Goal: Task Accomplishment & Management: Use online tool/utility

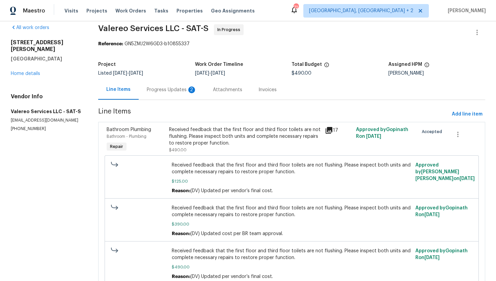
scroll to position [5, 0]
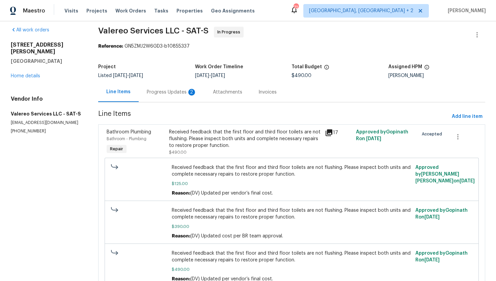
click at [170, 93] on div "Progress Updates 2" at bounding box center [172, 92] width 50 height 7
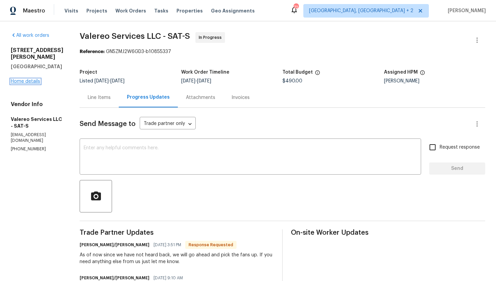
click at [32, 84] on link "Home details" at bounding box center [25, 81] width 29 height 5
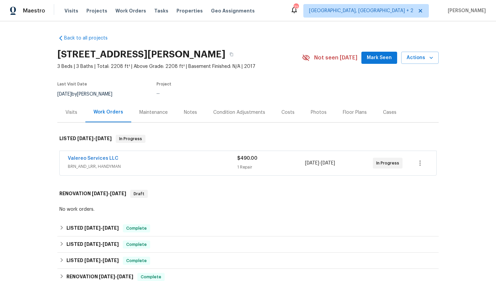
click at [156, 175] on div "Valereo Services LLC BRN_AND_LRR, HANDYMAN $490.00 1 Repair 9/15/2025 - 9/23/20…" at bounding box center [247, 162] width 377 height 25
click at [156, 170] on span "BRN_AND_LRR, HANDYMAN" at bounding box center [152, 166] width 169 height 7
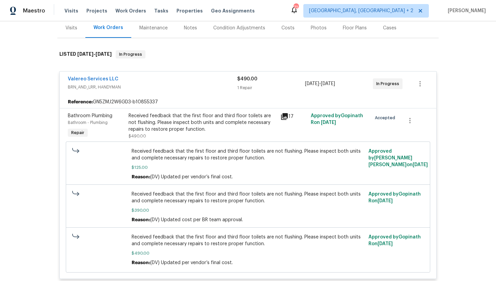
scroll to position [82, 0]
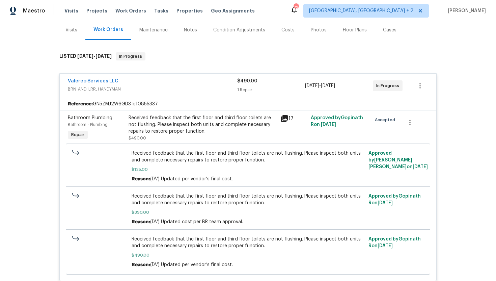
click at [286, 122] on icon at bounding box center [284, 118] width 7 height 7
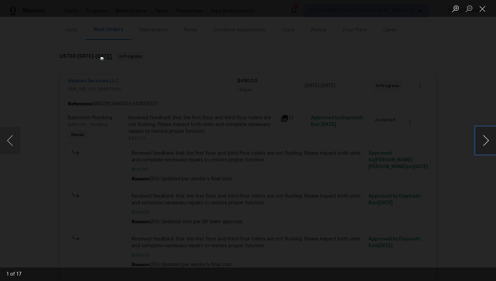
click at [485, 142] on button "Next image" at bounding box center [486, 140] width 20 height 27
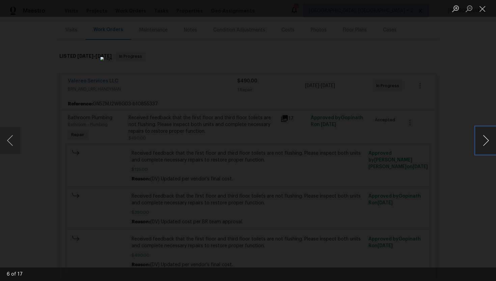
click at [485, 142] on button "Next image" at bounding box center [486, 140] width 20 height 27
click at [484, 10] on button "Close lightbox" at bounding box center [482, 9] width 13 height 12
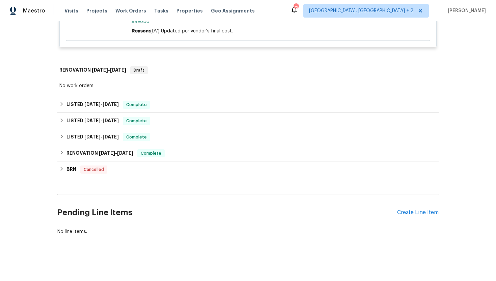
scroll to position [320, 0]
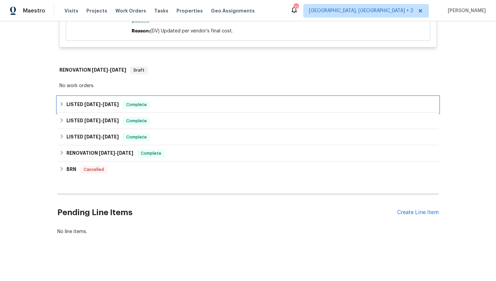
click at [113, 109] on h6 "LISTED 7/29/25 - 8/4/25" at bounding box center [92, 105] width 52 height 8
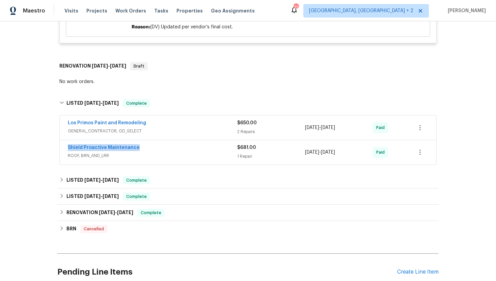
drag, startPoint x: 144, startPoint y: 155, endPoint x: 45, endPoint y: 155, distance: 98.8
click at [45, 155] on div "Back to all projects 3831 Harry Wurzbach Rd Bldg 16, San Antonio, TX 78209 3 Be…" at bounding box center [248, 150] width 496 height 259
copy link "Shield Proactive Maintenance"
drag, startPoint x: 355, startPoint y: 164, endPoint x: 293, endPoint y: 163, distance: 62.1
click at [293, 160] on div "Shield Proactive Maintenance ROOF, BRN_AND_LRR $681.00 1 Repair 7/31/2025 - 8/4…" at bounding box center [240, 152] width 344 height 16
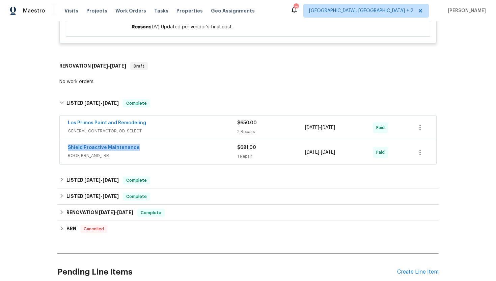
copy div "7/31/2025 - 8/4/2025"
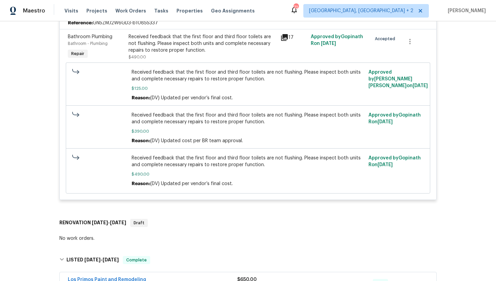
scroll to position [0, 0]
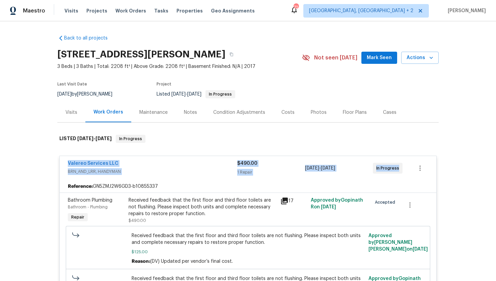
drag, startPoint x: 399, startPoint y: 176, endPoint x: 60, endPoint y: 173, distance: 338.6
click at [60, 173] on div "Valereo Services LLC BRN_AND_LRR, HANDYMAN $490.00 1 Repair 9/15/2025 - 9/23/20…" at bounding box center [248, 168] width 376 height 24
copy div "Valereo Services LLC BRN_AND_LRR, HANDYMAN $490.00 1 Repair 9/15/2025 - 9/23/20…"
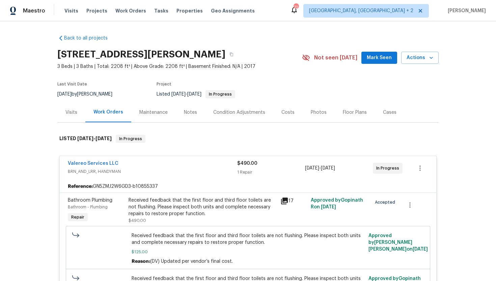
click at [196, 192] on div "Reference: GN5ZMJ2W6GD3-b10855337" at bounding box center [248, 186] width 376 height 12
click at [207, 217] on div "Received feedback that the first floor and third floor toilets are not flushing…" at bounding box center [203, 207] width 148 height 20
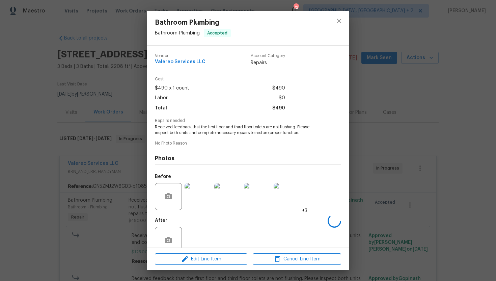
scroll to position [13, 0]
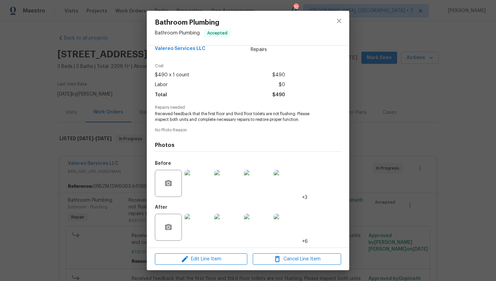
click at [197, 218] on img at bounding box center [197, 227] width 27 height 27
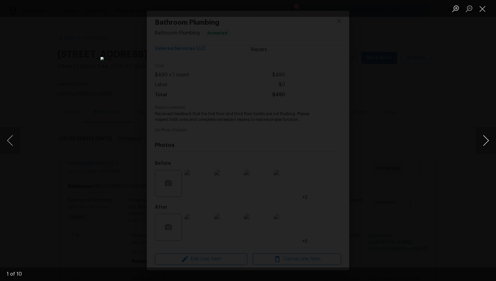
click at [485, 140] on button "Next image" at bounding box center [486, 140] width 20 height 27
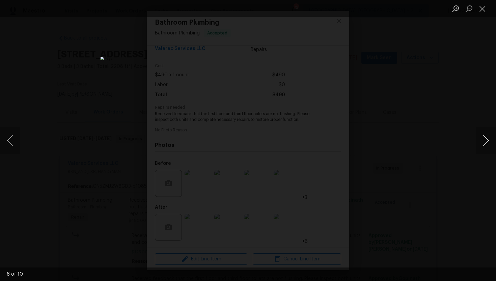
click at [485, 140] on button "Next image" at bounding box center [486, 140] width 20 height 27
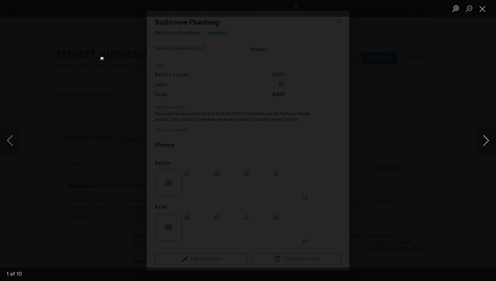
click at [485, 140] on button "Next image" at bounding box center [486, 140] width 20 height 27
click at [487, 80] on div "Lightbox" at bounding box center [248, 140] width 496 height 281
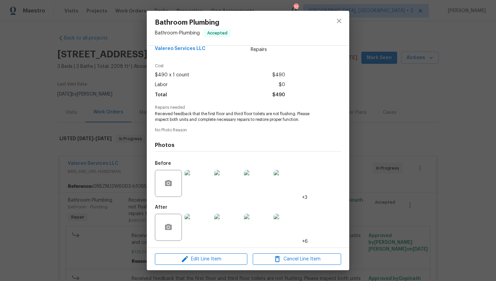
click at [422, 121] on div "Bathroom Plumbing Bathroom - Plumbing Accepted Vendor Valereo Services LLC Acco…" at bounding box center [248, 140] width 496 height 281
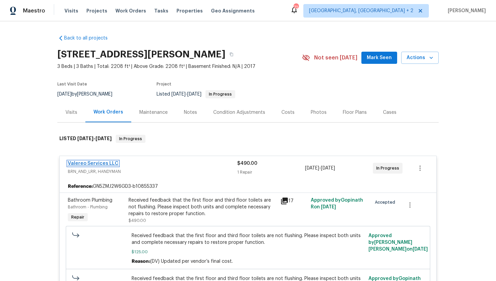
click at [105, 166] on link "Valereo Services LLC" at bounding box center [93, 163] width 51 height 5
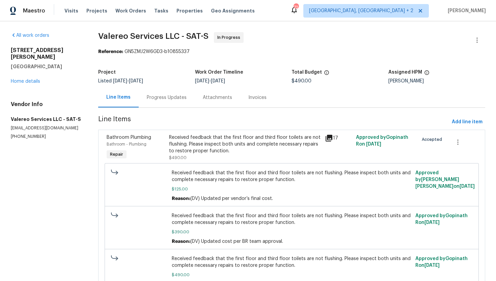
click at [182, 97] on div "Progress Updates" at bounding box center [167, 97] width 40 height 7
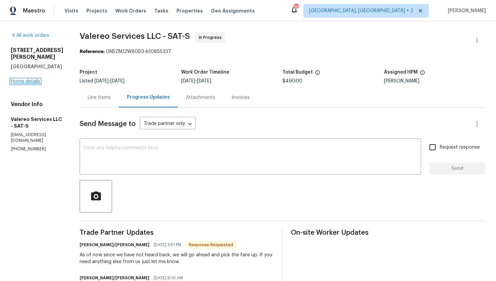
click at [22, 84] on link "Home details" at bounding box center [25, 81] width 29 height 5
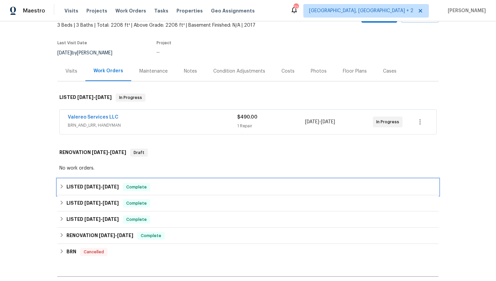
click at [123, 191] on div "LISTED 7/29/25 - 8/4/25 Complete" at bounding box center [247, 187] width 377 height 8
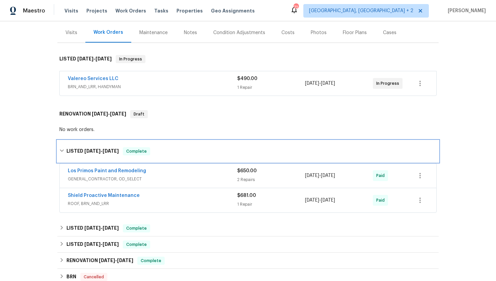
scroll to position [50, 0]
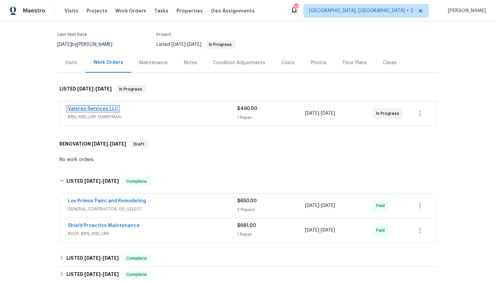
click at [104, 111] on link "Valereo Services LLC" at bounding box center [93, 108] width 51 height 5
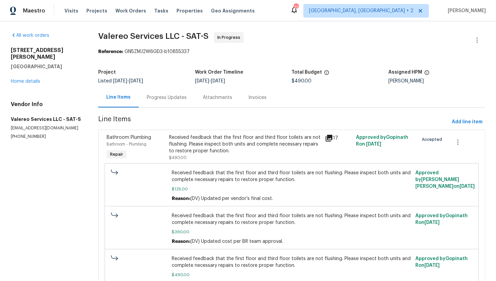
click at [200, 100] on div "Attachments" at bounding box center [218, 97] width 46 height 20
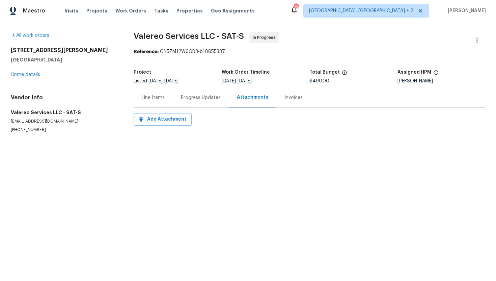
click at [193, 103] on div "Progress Updates" at bounding box center [201, 97] width 56 height 20
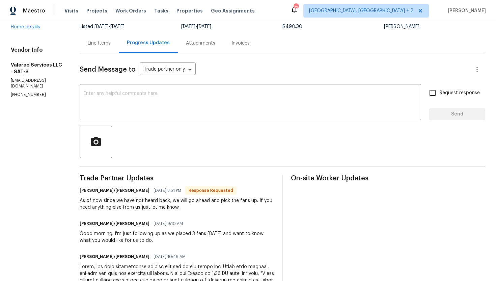
scroll to position [57, 0]
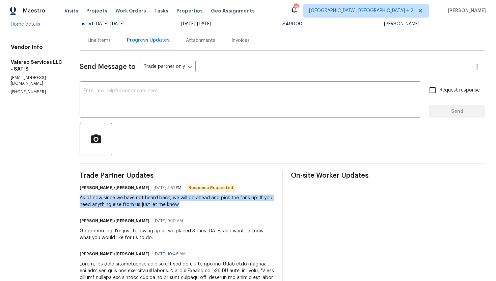
drag, startPoint x: 182, startPoint y: 207, endPoint x: 68, endPoint y: 199, distance: 114.3
copy div "As of now since we have not heard back, we will go ahead and pick the fans up. …"
click at [33, 27] on link "Home details" at bounding box center [25, 24] width 29 height 5
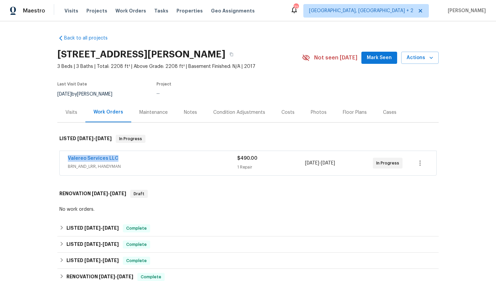
drag, startPoint x: 120, startPoint y: 165, endPoint x: 59, endPoint y: 165, distance: 61.0
click at [59, 165] on div "Valereo Services LLC BRN_AND_LRR, HANDYMAN $490.00 1 Repair 9/15/2025 - 9/23/20…" at bounding box center [247, 162] width 377 height 25
copy link "Valereo Services LLC"
click at [109, 161] on link "Valereo Services LLC" at bounding box center [93, 158] width 51 height 5
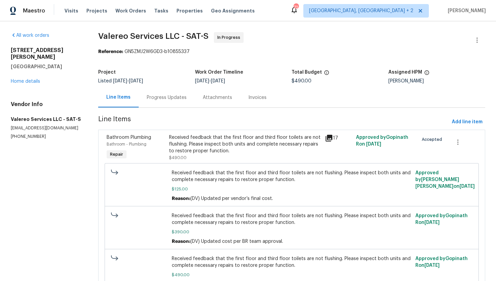
click at [169, 99] on div "Progress Updates" at bounding box center [167, 97] width 40 height 7
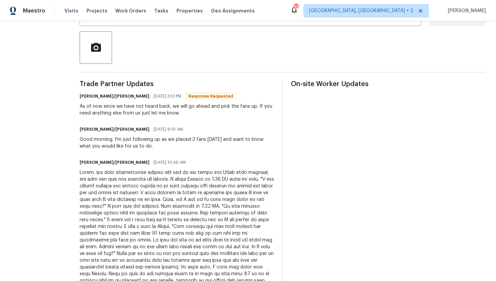
scroll to position [149, 0]
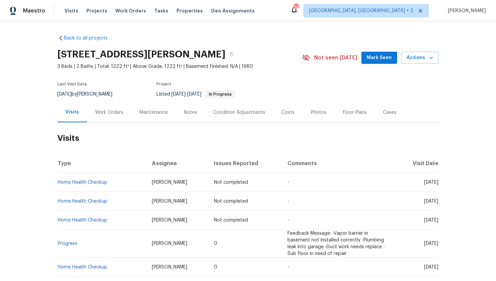
click at [109, 120] on div "Work Orders" at bounding box center [109, 112] width 44 height 20
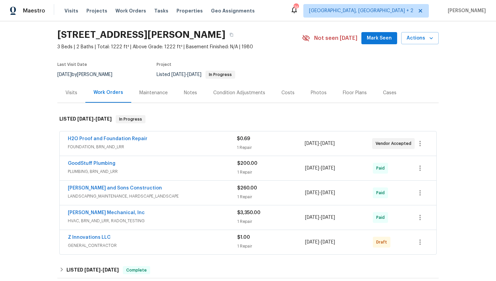
scroll to position [45, 0]
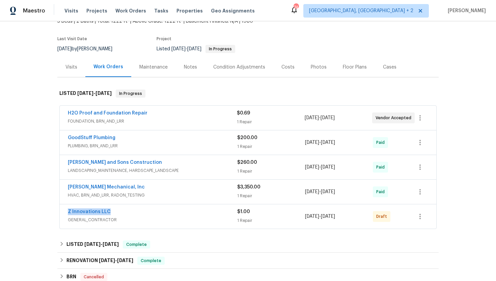
drag, startPoint x: 113, startPoint y: 213, endPoint x: 55, endPoint y: 212, distance: 58.4
click at [55, 212] on div "Back to all projects 294 Farm Ridge Dr NE, Woodstock, GA 30188 3 Beds | 2 Baths…" at bounding box center [248, 150] width 496 height 259
copy link "Z Innovations LLC"
drag, startPoint x: 353, startPoint y: 218, endPoint x: 305, endPoint y: 217, distance: 48.6
click at [305, 217] on span "8/24/2025 - 8/29/2025" at bounding box center [320, 216] width 30 height 7
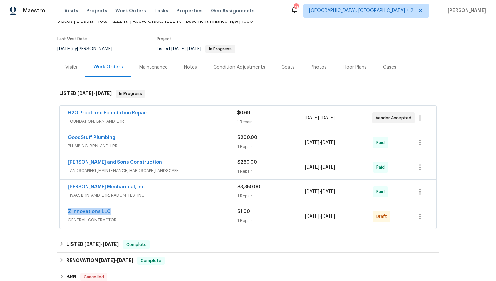
copy span "8/24/2025 - 8/29/2025"
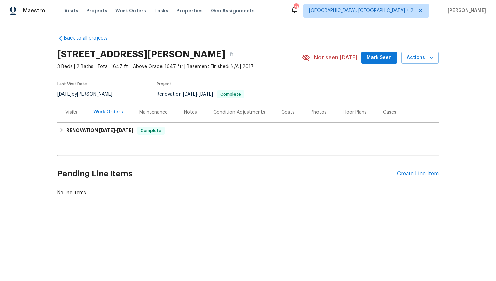
click at [383, 114] on div "Cases" at bounding box center [389, 112] width 13 height 7
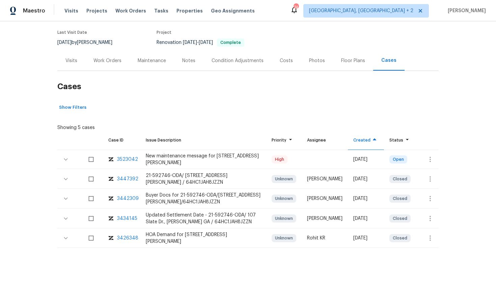
scroll to position [65, 0]
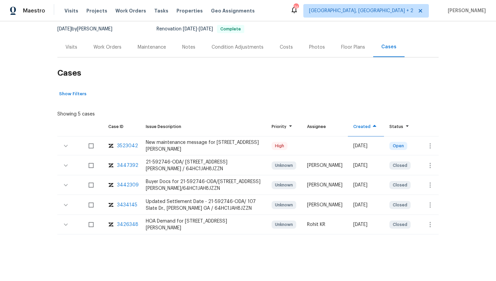
click at [152, 47] on div "Maintenance" at bounding box center [152, 47] width 28 height 7
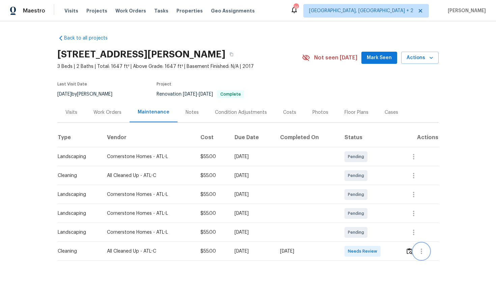
click at [422, 253] on icon "button" at bounding box center [421, 250] width 1 height 5
click at [403, 262] on div at bounding box center [248, 140] width 496 height 281
click at [422, 251] on icon "button" at bounding box center [421, 250] width 1 height 5
click at [379, 266] on div at bounding box center [248, 140] width 496 height 281
click at [425, 249] on icon "button" at bounding box center [421, 251] width 8 height 8
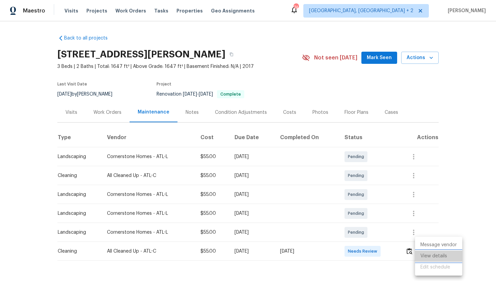
click at [430, 257] on li "View details" at bounding box center [438, 255] width 47 height 11
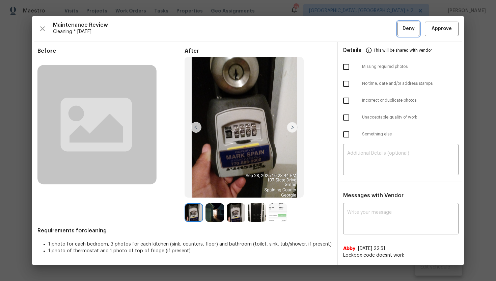
click at [407, 30] on span "Deny" at bounding box center [408, 29] width 12 height 8
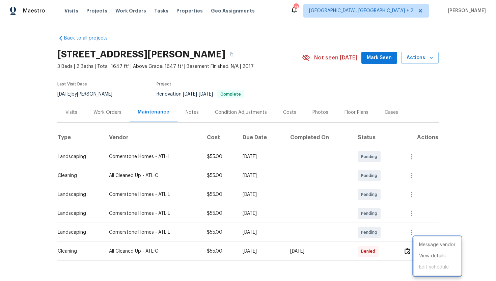
click at [475, 195] on div at bounding box center [248, 140] width 496 height 281
click at [76, 119] on div "Visits" at bounding box center [71, 112] width 28 height 20
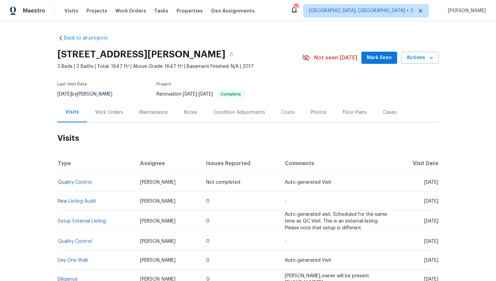
click at [393, 115] on div "Cases" at bounding box center [390, 112] width 30 height 20
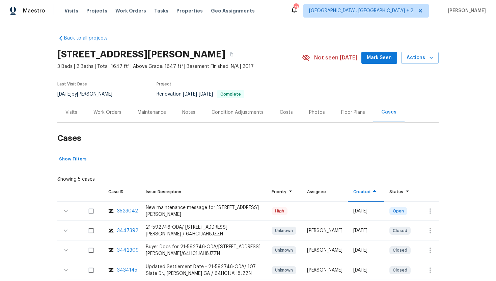
scroll to position [53, 0]
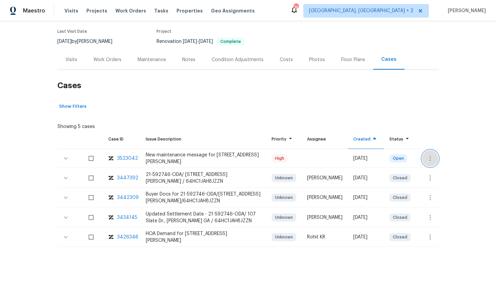
click at [428, 159] on icon "button" at bounding box center [430, 158] width 8 height 8
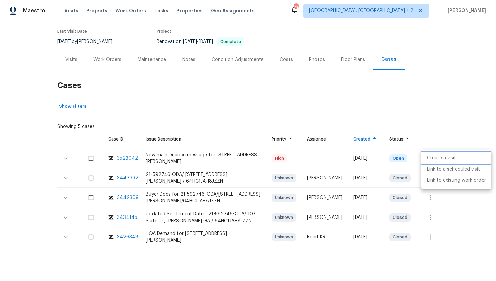
click at [447, 158] on li "Create a visit" at bounding box center [456, 157] width 70 height 11
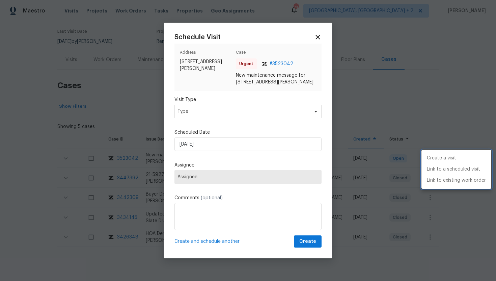
click at [447, 158] on li "Create a visit" at bounding box center [456, 157] width 70 height 11
click at [220, 109] on div at bounding box center [248, 140] width 496 height 281
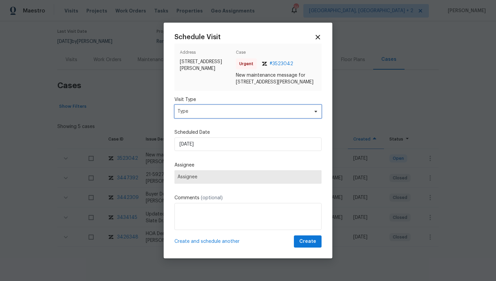
click at [219, 109] on span "Type" at bounding box center [242, 111] width 131 height 7
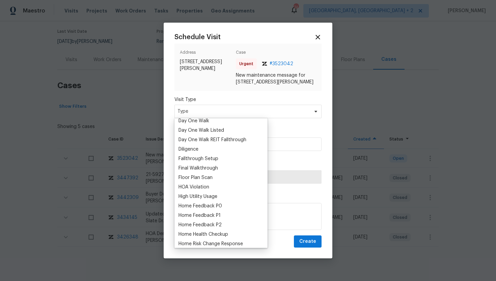
scroll to position [138, 0]
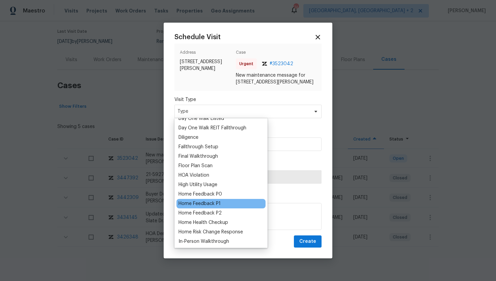
click at [214, 204] on div "Home Feedback P1" at bounding box center [199, 203] width 42 height 7
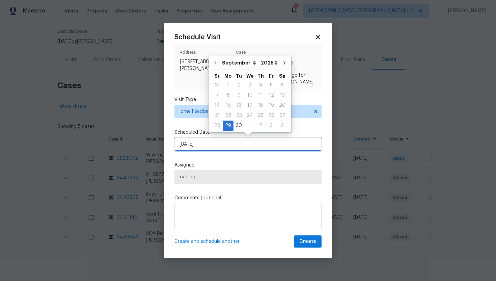
click at [215, 145] on input "9/29/2025" at bounding box center [247, 143] width 147 height 13
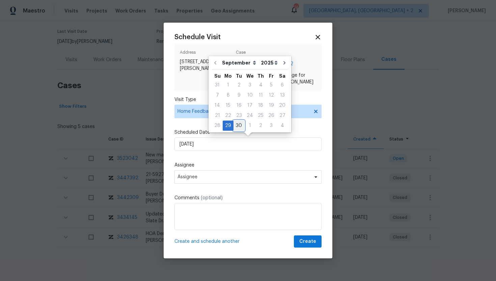
click at [239, 124] on div "30" at bounding box center [238, 125] width 11 height 9
type input "9/30/2025"
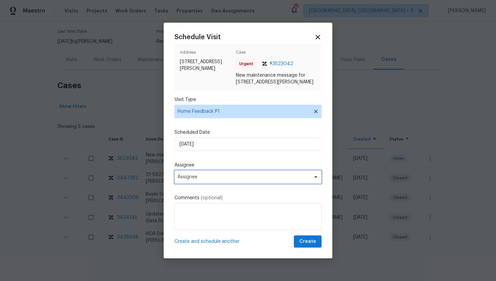
click at [210, 180] on span "Assignee" at bounding box center [247, 176] width 147 height 13
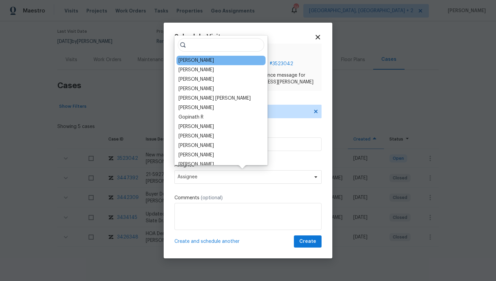
click at [200, 60] on div "[PERSON_NAME]" at bounding box center [195, 60] width 35 height 7
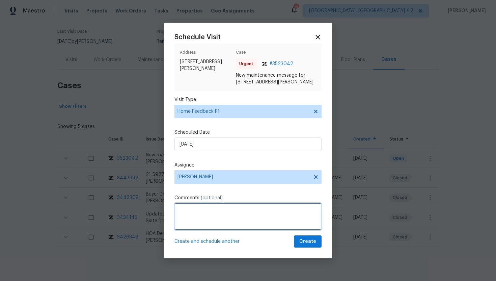
click at [200, 215] on textarea at bounding box center [247, 216] width 147 height 27
paste textarea "* Note: Lockbox code doesnt work"
type textarea "* Note: Lockbox code doesnt work"
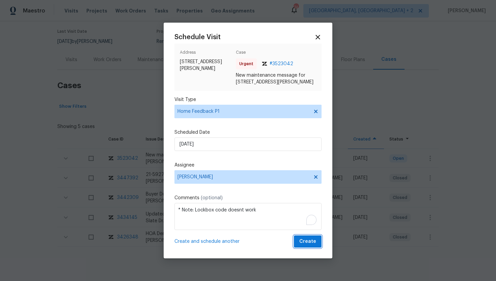
click at [311, 245] on span "Create" at bounding box center [307, 241] width 17 height 8
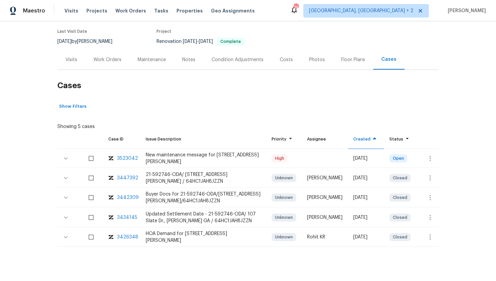
click at [74, 59] on div "Visits" at bounding box center [71, 59] width 12 height 7
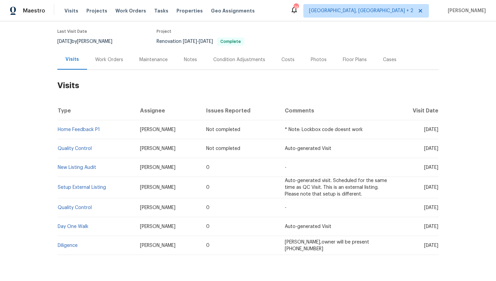
drag, startPoint x: 409, startPoint y: 130, endPoint x: 437, endPoint y: 131, distance: 28.0
click at [437, 131] on span "Tue, Sep 30 2025" at bounding box center [431, 129] width 14 height 5
copy span "Sep 30 2025"
drag, startPoint x: 412, startPoint y: 168, endPoint x: 437, endPoint y: 168, distance: 25.0
click at [437, 168] on span "[DATE]" at bounding box center [431, 167] width 14 height 5
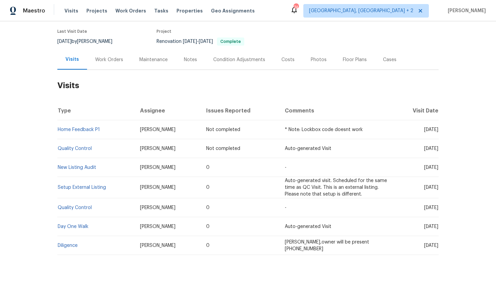
copy span "Sep 17 2025"
click at [95, 168] on link "New Listing Audit" at bounding box center [77, 167] width 38 height 5
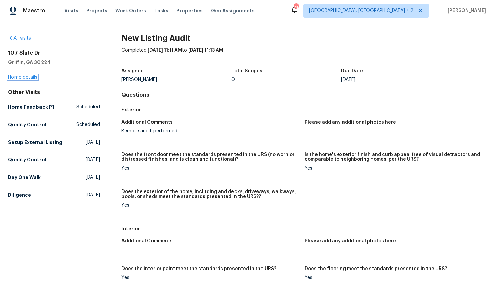
click at [26, 76] on link "Home details" at bounding box center [22, 77] width 29 height 5
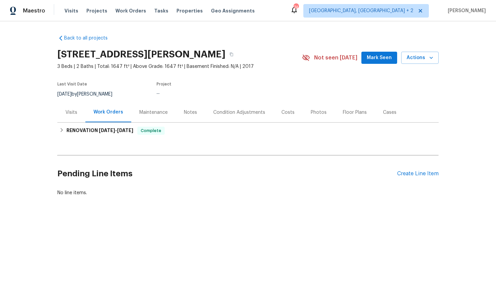
click at [76, 112] on div "Visits" at bounding box center [71, 112] width 12 height 7
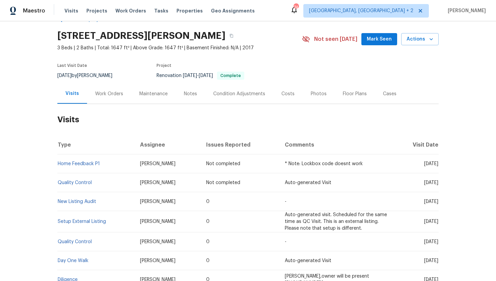
scroll to position [29, 0]
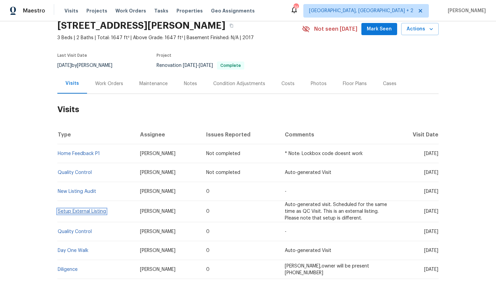
click at [92, 212] on link "Setup External Listing" at bounding box center [82, 211] width 48 height 5
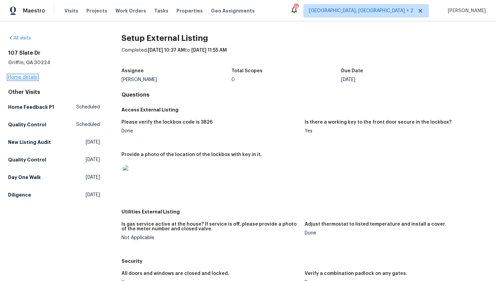
click at [31, 76] on link "Home details" at bounding box center [22, 77] width 29 height 5
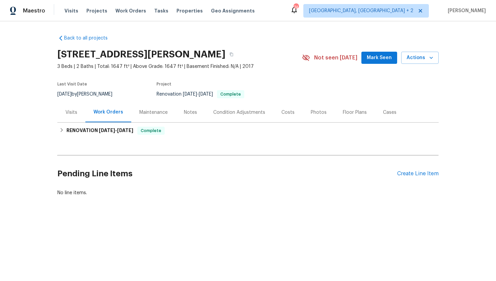
click at [69, 110] on div "Visits" at bounding box center [71, 112] width 12 height 7
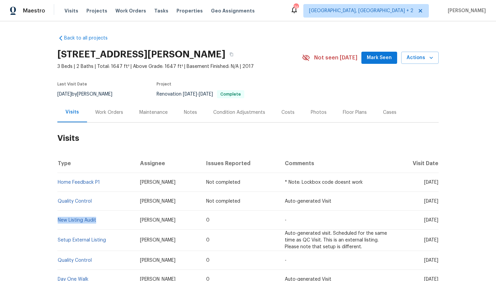
drag, startPoint x: 102, startPoint y: 222, endPoint x: 57, endPoint y: 222, distance: 44.9
click at [57, 223] on td "New Listing Audit" at bounding box center [95, 219] width 77 height 19
copy link "New Listing Audit"
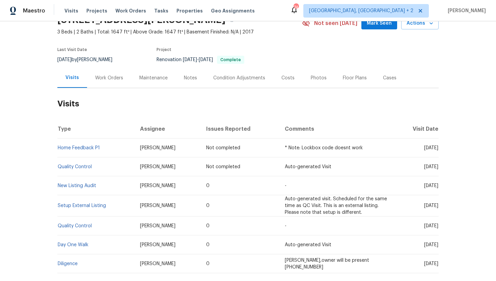
click at [184, 209] on td "[PERSON_NAME]" at bounding box center [168, 205] width 66 height 21
drag, startPoint x: 174, startPoint y: 188, endPoint x: 133, endPoint y: 187, distance: 41.8
click at [135, 186] on td "[PERSON_NAME]" at bounding box center [168, 185] width 66 height 19
copy span "[PERSON_NAME]"
click at [86, 206] on link "Setup External Listing" at bounding box center [82, 205] width 48 height 5
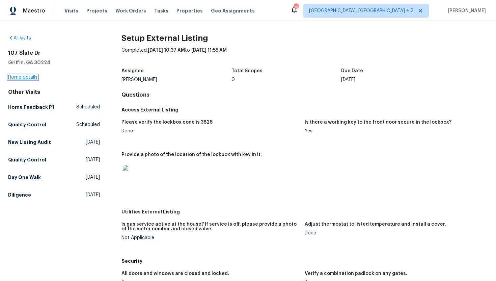
click at [27, 77] on link "Home details" at bounding box center [22, 77] width 29 height 5
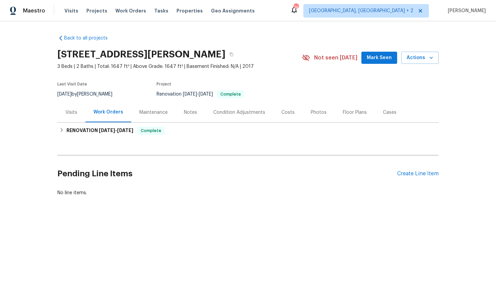
click at [74, 116] on div "Visits" at bounding box center [71, 112] width 28 height 20
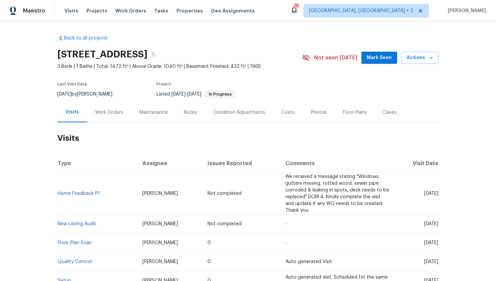
click at [109, 115] on div "Work Orders" at bounding box center [109, 112] width 28 height 7
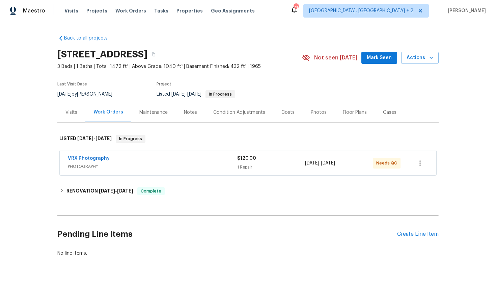
click at [77, 115] on div "Visits" at bounding box center [71, 112] width 28 height 20
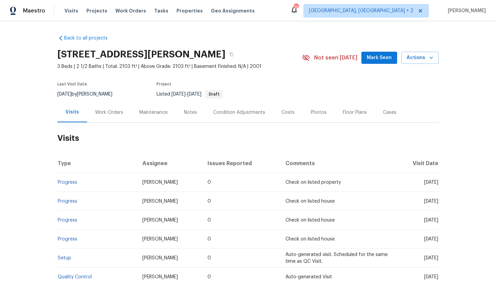
click at [382, 117] on div "Cases" at bounding box center [390, 112] width 30 height 20
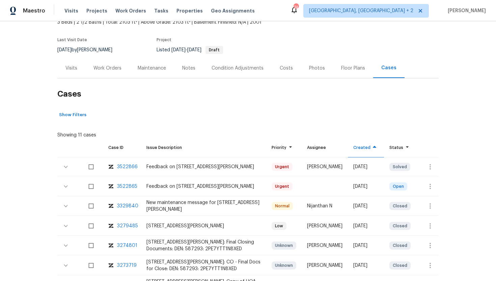
scroll to position [55, 0]
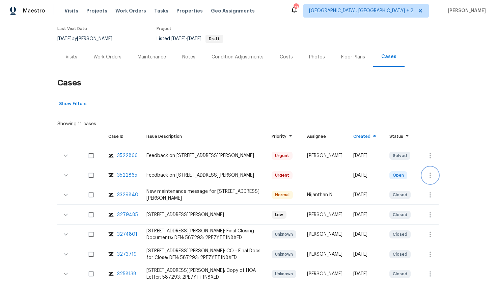
click at [433, 177] on icon "button" at bounding box center [430, 175] width 8 height 8
click at [441, 176] on li "Create a visit" at bounding box center [456, 174] width 70 height 11
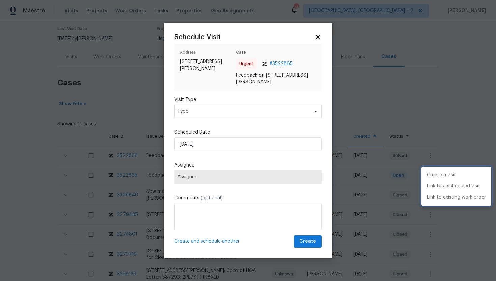
click at [191, 111] on div at bounding box center [248, 140] width 496 height 281
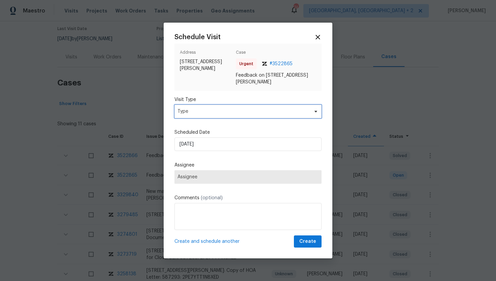
click at [194, 111] on span "Type" at bounding box center [242, 111] width 131 height 7
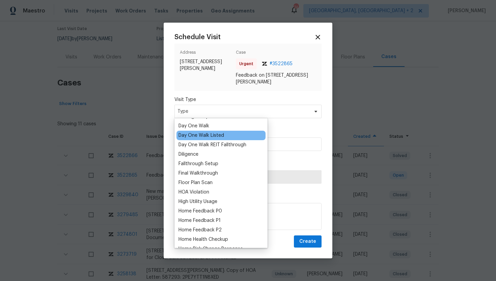
scroll to position [133, 0]
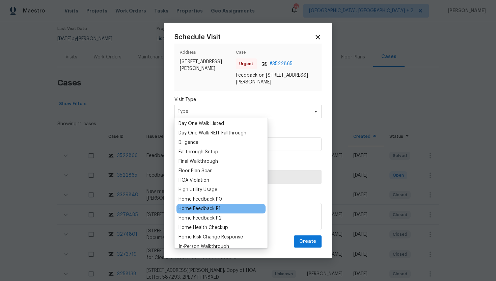
click at [208, 209] on div "Home Feedback P1" at bounding box center [199, 208] width 42 height 7
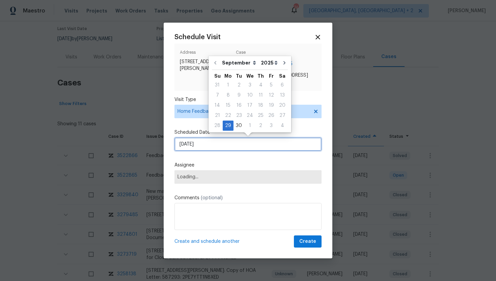
click at [212, 144] on input "[DATE]" at bounding box center [247, 143] width 147 height 13
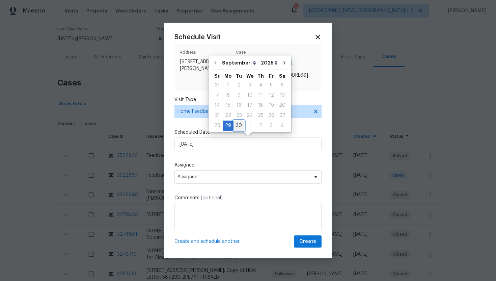
click at [238, 124] on div "30" at bounding box center [238, 125] width 11 height 9
type input "[DATE]"
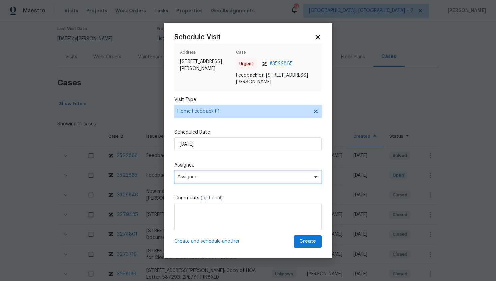
click at [215, 174] on span "Assignee" at bounding box center [243, 176] width 132 height 5
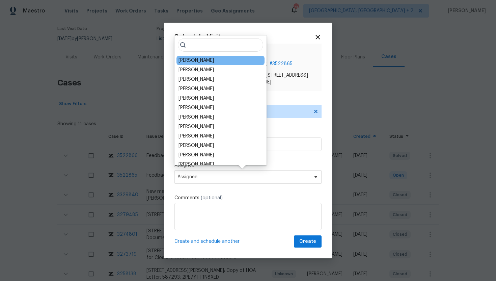
click at [201, 59] on div "David Page" at bounding box center [195, 60] width 35 height 7
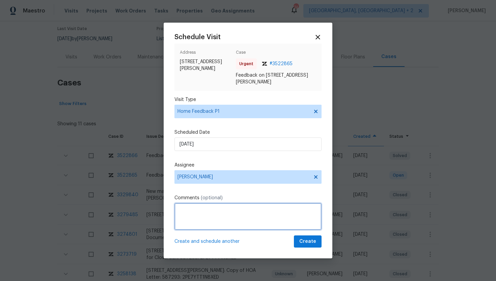
click at [192, 220] on textarea at bounding box center [247, 216] width 147 height 27
paste textarea "Feedback Message: Smelled slightly of smoke"
type textarea "Feedback Message: Smelled slightly of smoke"
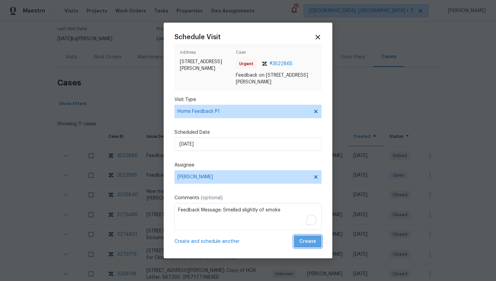
click at [316, 244] on span "Create" at bounding box center [307, 241] width 17 height 8
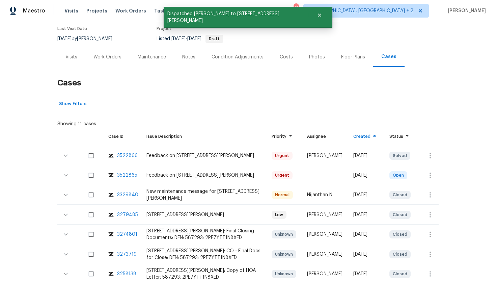
click at [79, 59] on div "Visits" at bounding box center [71, 57] width 28 height 20
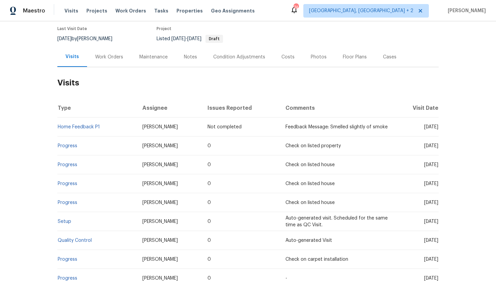
drag, startPoint x: 410, startPoint y: 128, endPoint x: 437, endPoint y: 128, distance: 26.6
click at [437, 128] on span "Tue, Sep 30 2025" at bounding box center [431, 126] width 14 height 5
copy span "Sep 30 2025"
click at [424, 146] on span "Mon, Sep 08 2025" at bounding box center [431, 145] width 14 height 5
drag, startPoint x: 409, startPoint y: 146, endPoint x: 436, endPoint y: 148, distance: 27.4
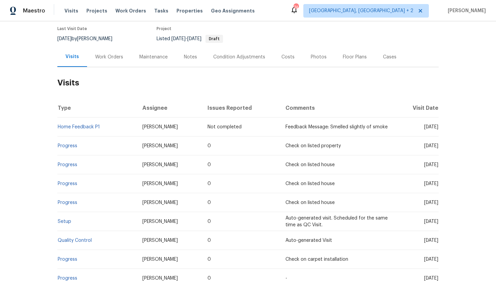
click at [436, 148] on td "Mon, Sep 08 2025" at bounding box center [416, 145] width 44 height 19
copy span "Sep 08 202"
click at [428, 152] on td "Mon, Sep 08 2025" at bounding box center [416, 145] width 44 height 19
drag, startPoint x: 411, startPoint y: 145, endPoint x: 437, endPoint y: 146, distance: 26.3
click at [437, 146] on span "Mon, Sep 08 2025" at bounding box center [431, 145] width 14 height 5
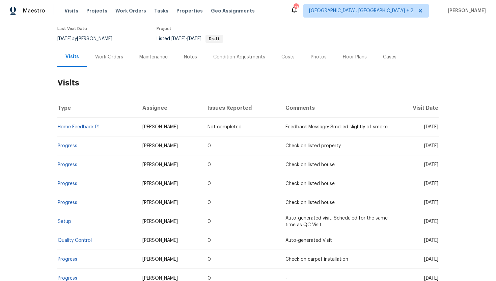
copy span "Sep 08 2025"
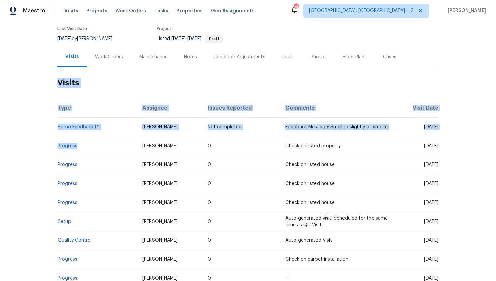
drag, startPoint x: 83, startPoint y: 148, endPoint x: 53, endPoint y: 147, distance: 30.0
click at [53, 147] on div "Back to all projects 16453 E Phillips Dr, Englewood, CO 80112 3 Beds | 2 1/2 Ba…" at bounding box center [248, 150] width 496 height 259
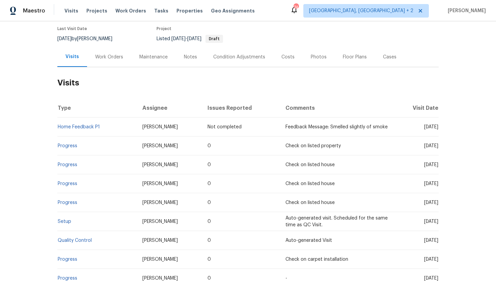
click at [54, 147] on div "Back to all projects 16453 E Phillips Dr, Englewood, CO 80112 3 Beds | 2 1/2 Ba…" at bounding box center [248, 150] width 496 height 259
drag, startPoint x: 80, startPoint y: 146, endPoint x: 58, endPoint y: 146, distance: 21.3
click at [58, 146] on td "Progress" at bounding box center [97, 145] width 80 height 19
copy link "Progress"
click at [416, 132] on td "Tue, Sep 30 2025" at bounding box center [416, 126] width 44 height 19
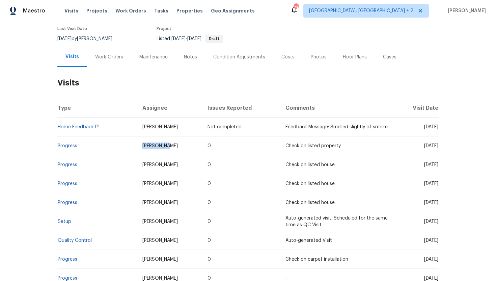
drag, startPoint x: 161, startPoint y: 146, endPoint x: 130, endPoint y: 146, distance: 31.0
click at [129, 146] on tr "Progress David Page 0 Check on listed property Mon, Sep 08 2025" at bounding box center [247, 145] width 381 height 19
copy tr "David Page"
click at [388, 59] on div "Cases" at bounding box center [389, 57] width 13 height 7
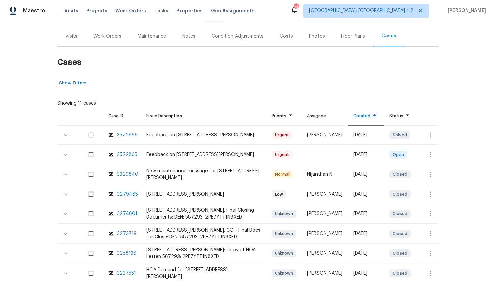
scroll to position [91, 0]
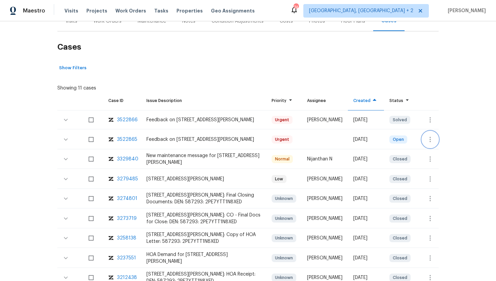
click at [427, 139] on icon "button" at bounding box center [430, 139] width 8 height 8
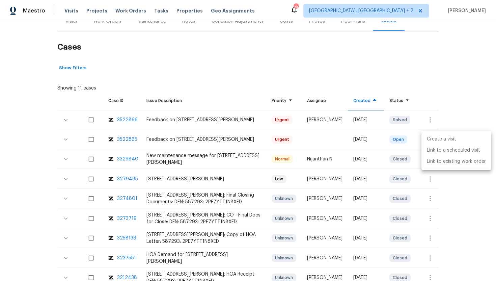
click at [446, 137] on li "Create a visit" at bounding box center [456, 139] width 70 height 11
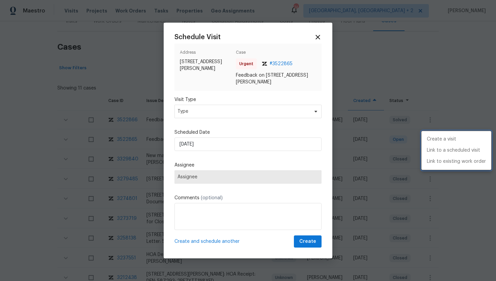
click at [194, 108] on div at bounding box center [248, 140] width 496 height 281
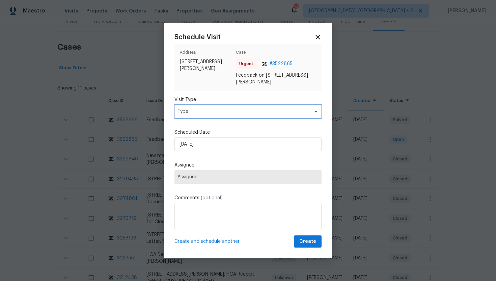
click at [194, 112] on span "Type" at bounding box center [242, 111] width 131 height 7
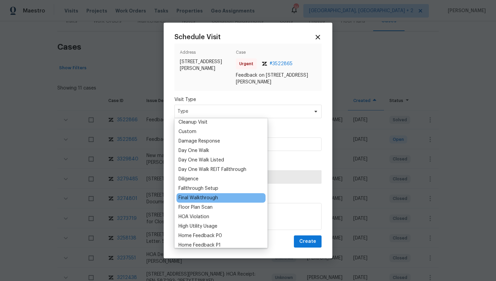
scroll to position [101, 0]
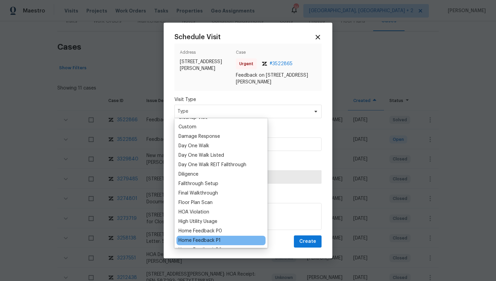
click at [213, 238] on div "Home Feedback P1" at bounding box center [199, 240] width 42 height 7
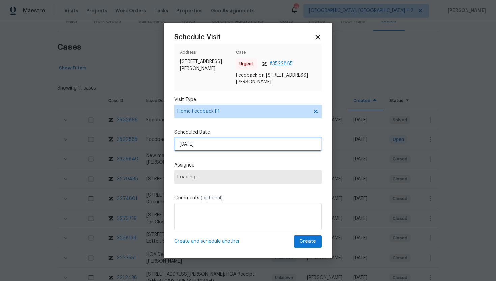
click at [209, 141] on input "9/29/2025" at bounding box center [247, 143] width 147 height 13
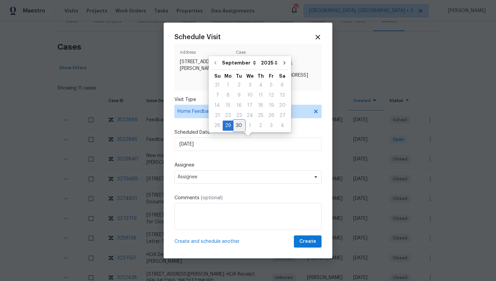
click at [240, 123] on div "30" at bounding box center [238, 125] width 11 height 9
type input "9/30/2025"
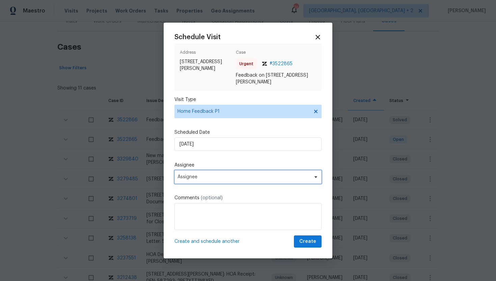
click at [222, 175] on span "Assignee" at bounding box center [243, 176] width 132 height 5
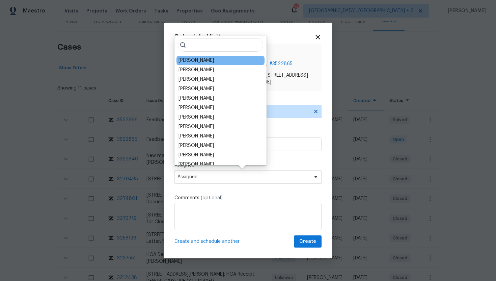
click at [211, 61] on div "David Page" at bounding box center [220, 60] width 88 height 9
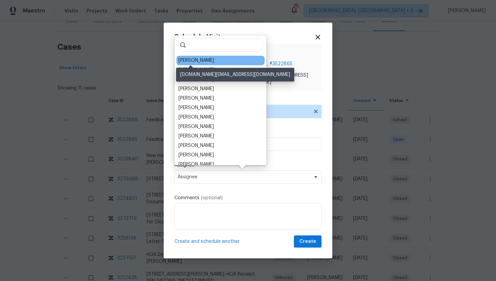
click at [192, 57] on div "David Page" at bounding box center [195, 60] width 35 height 7
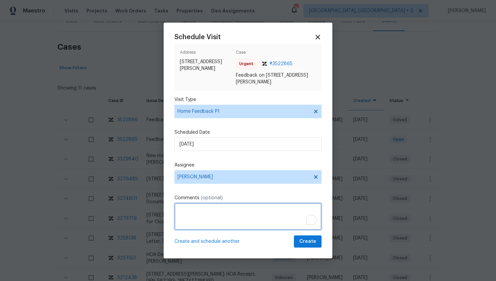
click at [201, 216] on textarea "To enrich screen reader interactions, please activate Accessibility in Grammarl…" at bounding box center [247, 216] width 147 height 27
paste textarea "Feedback Message: Smelled slightly of smoke"
type textarea "Feedback Message: Smelled slightly of smoke"
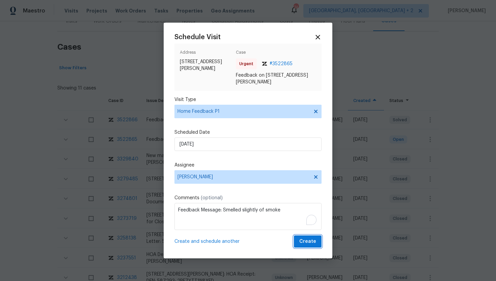
drag, startPoint x: 307, startPoint y: 237, endPoint x: 309, endPoint y: 241, distance: 4.5
click at [308, 241] on button "Create" at bounding box center [308, 241] width 28 height 12
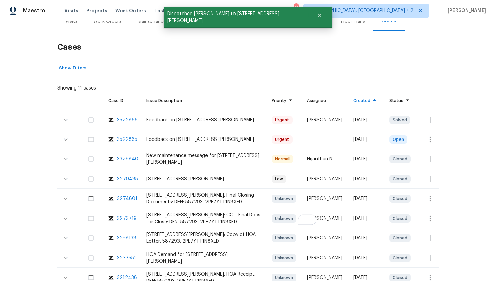
click at [78, 38] on h2 "Cases" at bounding box center [247, 46] width 381 height 31
click at [69, 19] on div "Maestro Visits Projects Work Orders Tasks Properties Geo Assignments 74 Albuque…" at bounding box center [248, 10] width 496 height 21
click at [70, 24] on div "Visits" at bounding box center [71, 21] width 12 height 7
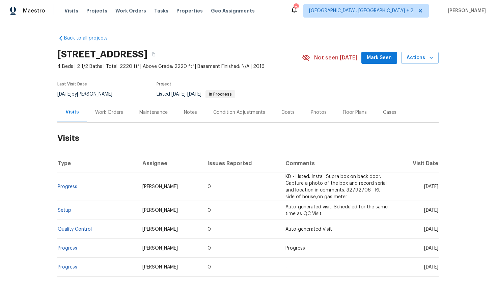
click at [110, 109] on div "Work Orders" at bounding box center [109, 112] width 44 height 20
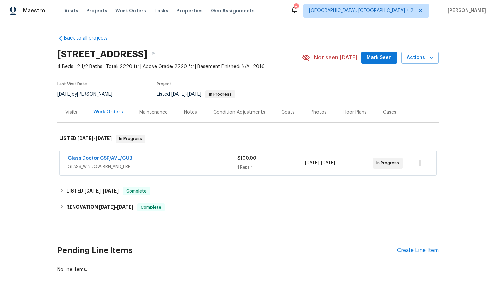
click at [136, 165] on span "GLASS_WINDOW, BRN_AND_LRR" at bounding box center [152, 166] width 169 height 7
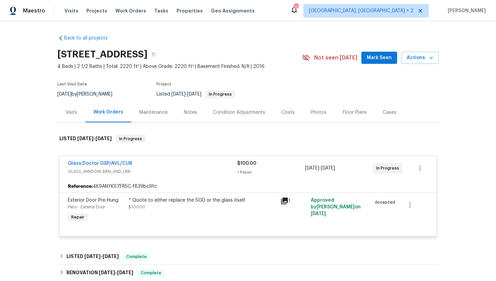
click at [285, 199] on icon at bounding box center [284, 200] width 7 height 7
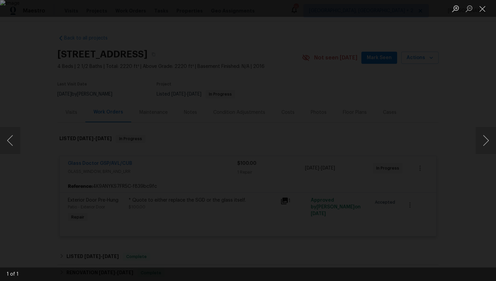
click at [459, 78] on div "Lightbox" at bounding box center [248, 140] width 496 height 281
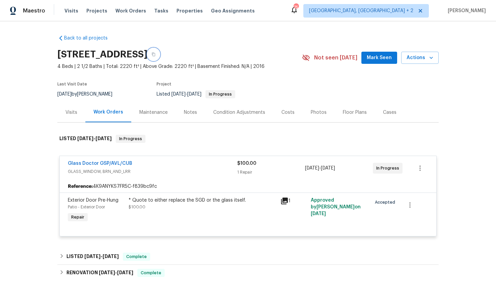
click at [155, 56] on icon "button" at bounding box center [153, 54] width 4 height 4
click at [117, 162] on link "Glass Doctor GSP/AVL/CUB" at bounding box center [100, 163] width 64 height 5
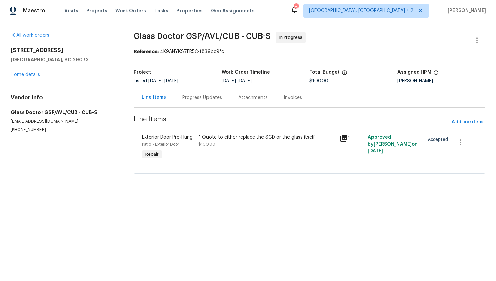
click at [203, 98] on div "Progress Updates" at bounding box center [202, 97] width 40 height 7
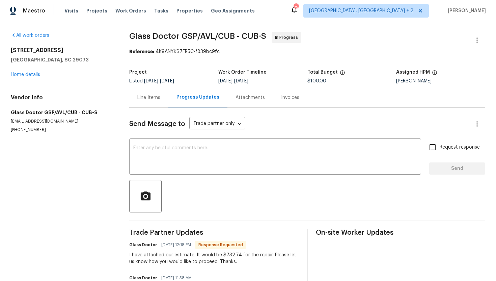
click at [138, 103] on div "Line Items" at bounding box center [148, 97] width 39 height 20
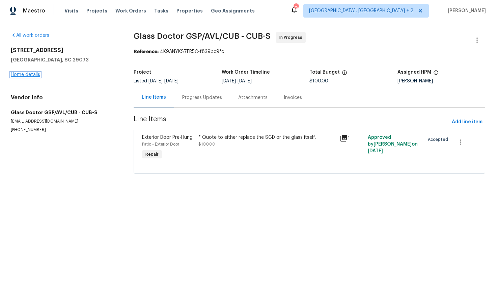
click at [37, 75] on link "Home details" at bounding box center [25, 74] width 29 height 5
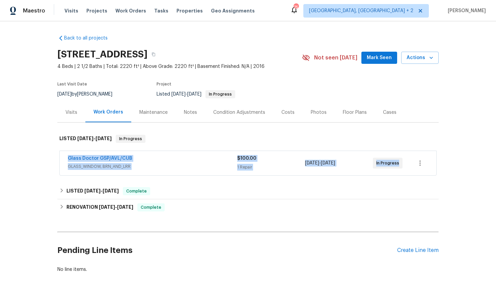
drag, startPoint x: 401, startPoint y: 165, endPoint x: 69, endPoint y: 154, distance: 331.7
click at [69, 154] on div "Glass Doctor GSP/AVL/CUB GLASS_WINDOW, BRN_AND_LRR $100.00 1 Repair 8/25/2025 -…" at bounding box center [248, 163] width 376 height 24
copy div "Glass Doctor GSP/AVL/CUB GLASS_WINDOW, BRN_AND_LRR $100.00 1 Repair 8/25/2025 -…"
click at [158, 167] on span "GLASS_WINDOW, BRN_AND_LRR" at bounding box center [152, 166] width 169 height 7
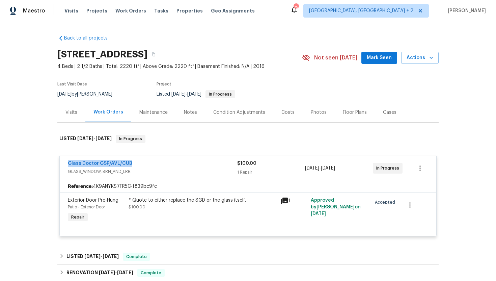
drag, startPoint x: 137, startPoint y: 164, endPoint x: 35, endPoint y: 161, distance: 101.9
click at [35, 161] on div "Back to all projects 154 Copper Bluff Rd, Lexington, SC 29073 4 Beds | 2 1/2 Ba…" at bounding box center [248, 150] width 496 height 259
copy link "Glass Doctor GSP/AVL/CUB"
click at [98, 163] on link "Glass Doctor GSP/AVL/CUB" at bounding box center [100, 163] width 64 height 5
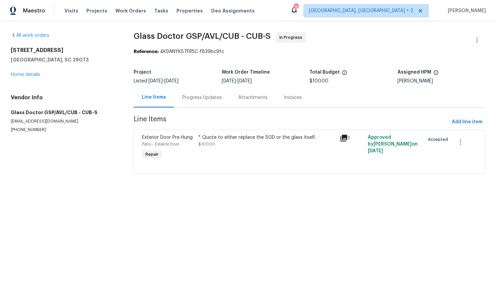
click at [196, 99] on div "Progress Updates" at bounding box center [202, 97] width 40 height 7
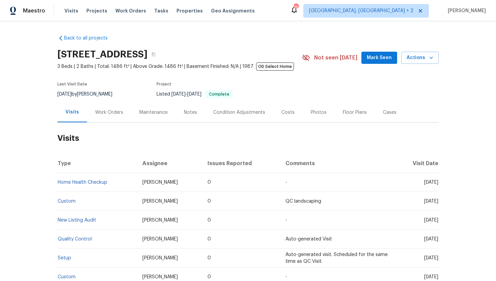
click at [109, 115] on div "Work Orders" at bounding box center [109, 112] width 28 height 7
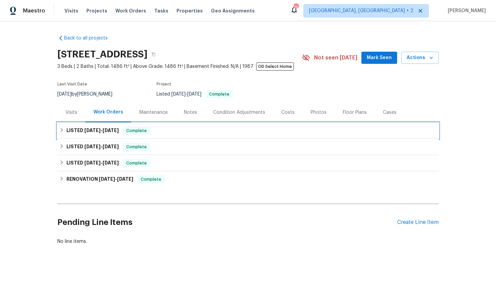
click at [109, 134] on h6 "LISTED [DATE] - [DATE]" at bounding box center [92, 130] width 52 height 8
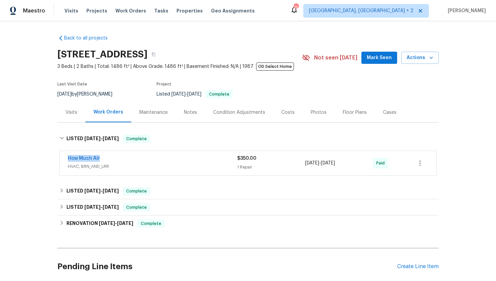
drag, startPoint x: 122, startPoint y: 160, endPoint x: 56, endPoint y: 160, distance: 65.8
click at [56, 160] on div "Back to all projects [STREET_ADDRESS] 3 Beds | 2 Baths | Total: 1486 ft² | Abov…" at bounding box center [248, 150] width 496 height 259
copy link "How Much Air"
drag, startPoint x: 356, startPoint y: 163, endPoint x: 304, endPoint y: 163, distance: 52.6
click at [304, 163] on div "How Much Air HVAC, BRN_AND_LRR $350.00 1 Repair [DATE] - [DATE] Paid" at bounding box center [240, 163] width 344 height 16
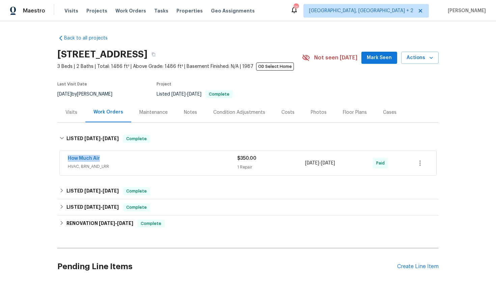
copy div "1 Repair [DATE] - [DATE]"
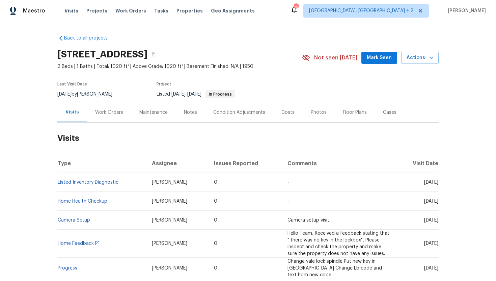
click at [111, 118] on div "Work Orders" at bounding box center [109, 112] width 44 height 20
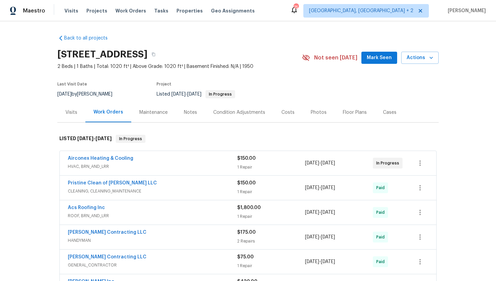
scroll to position [35, 0]
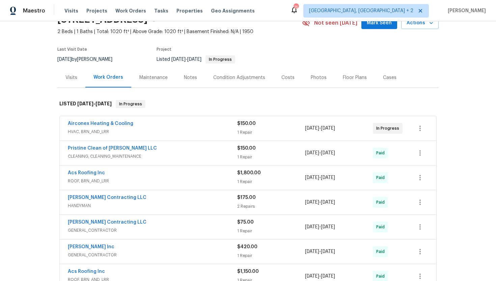
click at [151, 132] on span "HVAC, BRN_AND_LRR" at bounding box center [152, 131] width 169 height 7
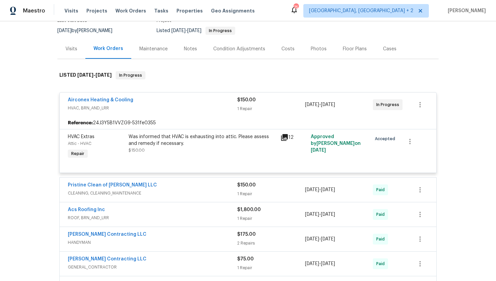
scroll to position [83, 0]
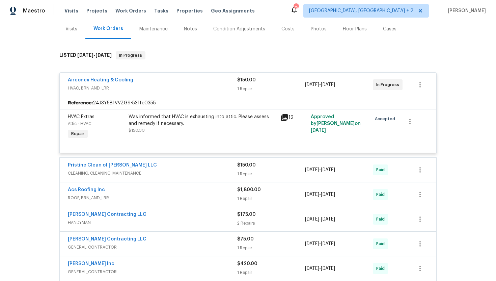
click at [162, 164] on div "Pristine Clean of [PERSON_NAME] LLC" at bounding box center [152, 166] width 169 height 8
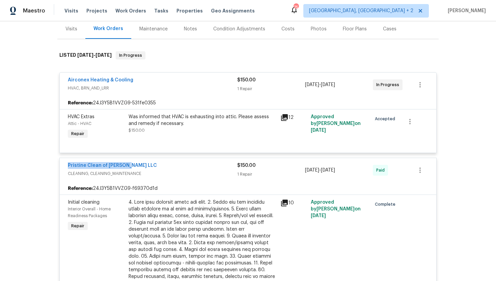
drag, startPoint x: 134, startPoint y: 166, endPoint x: 54, endPoint y: 166, distance: 80.3
click at [53, 166] on div "Back to all projects [STREET_ADDRESS] 2 Beds | 1 Baths | Total: 1020 ft² | Abov…" at bounding box center [248, 150] width 496 height 259
copy link "Pristine Clean of [PERSON_NAME] LLC"
drag, startPoint x: 358, startPoint y: 171, endPoint x: 287, endPoint y: 171, distance: 70.8
click at [287, 171] on div "Pristine Clean of [PERSON_NAME] LLC CLEANING, CLEANING_MAINTENANCE $150.00 1 Re…" at bounding box center [240, 170] width 344 height 16
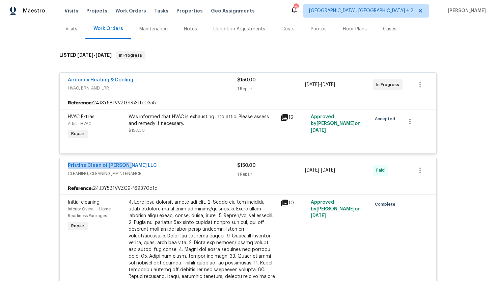
copy div "[DATE] - [DATE]"
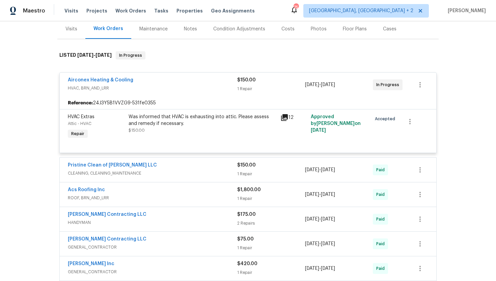
click at [72, 33] on div "Visits" at bounding box center [71, 29] width 28 height 20
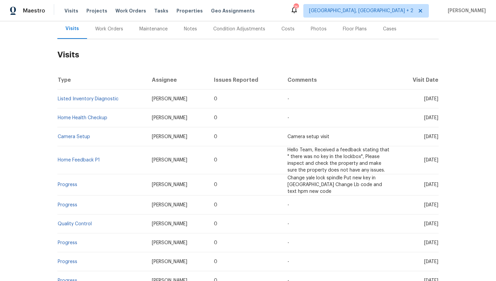
scroll to position [83, 0]
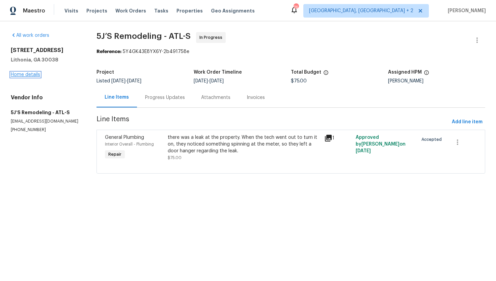
click at [34, 76] on link "Home details" at bounding box center [25, 74] width 29 height 5
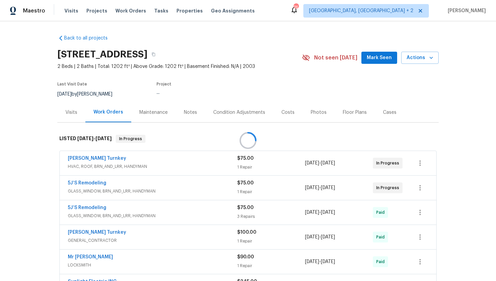
click at [74, 114] on div at bounding box center [248, 140] width 496 height 281
click at [73, 113] on div "Visits" at bounding box center [71, 112] width 12 height 7
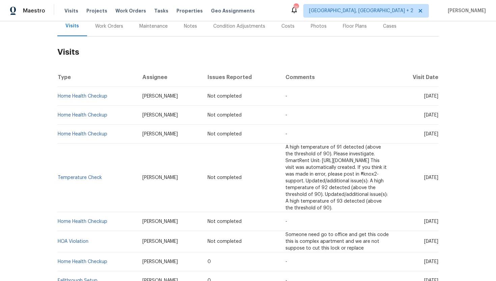
scroll to position [94, 0]
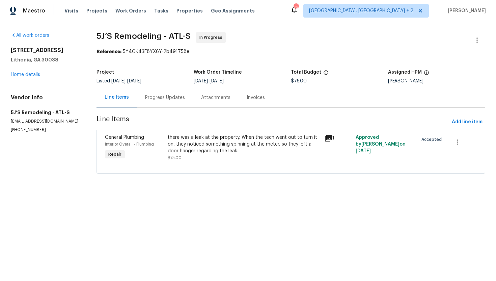
click at [171, 98] on div "Progress Updates" at bounding box center [165, 97] width 40 height 7
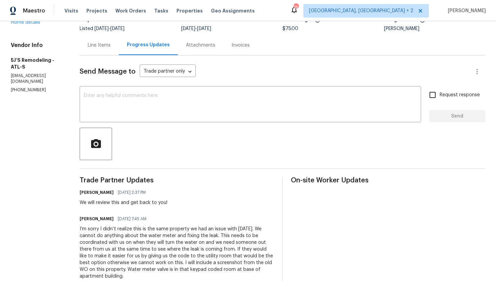
scroll to position [41, 0]
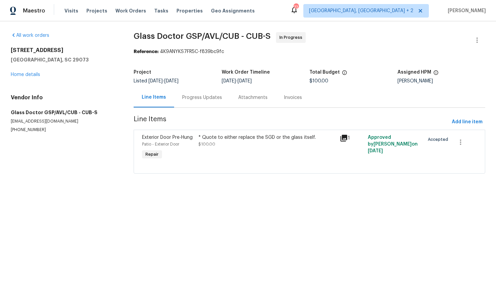
click at [201, 100] on div "Progress Updates" at bounding box center [202, 97] width 40 height 7
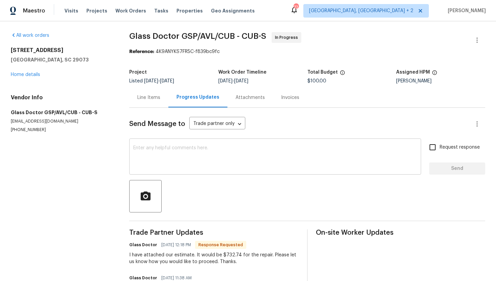
scroll to position [4, 0]
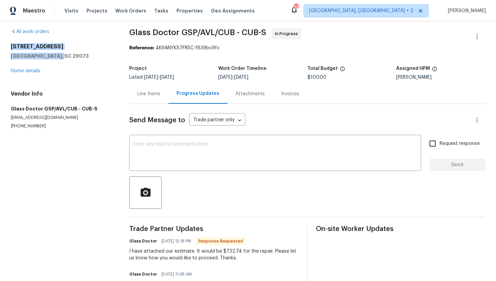
drag, startPoint x: 63, startPoint y: 57, endPoint x: 10, endPoint y: 47, distance: 54.2
click at [10, 47] on div "All work orders [STREET_ADDRESS] Home details Vendor Info Glass Doctor GSP/AVL/…" at bounding box center [248, 212] width 496 height 388
copy div "[STREET_ADDRESS]"
click at [153, 97] on div "Line Items" at bounding box center [148, 93] width 23 height 7
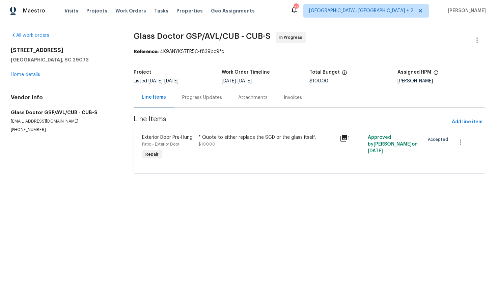
click at [281, 156] on div "* Quote to either replace the SGD or the glass itself. $100.00" at bounding box center [266, 147] width 141 height 31
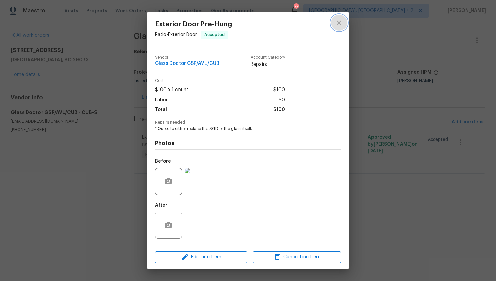
click at [339, 24] on icon "close" at bounding box center [339, 23] width 8 height 8
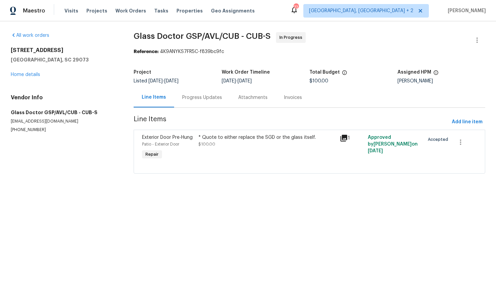
click at [204, 101] on div "Progress Updates" at bounding box center [202, 97] width 40 height 7
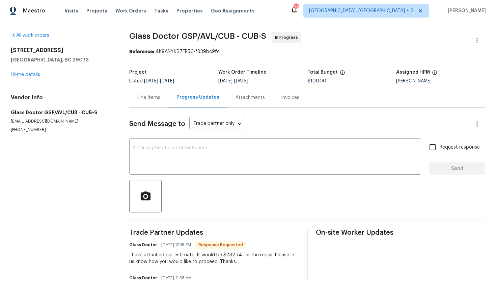
scroll to position [86, 0]
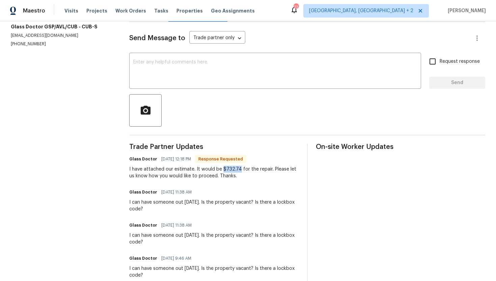
drag, startPoint x: 239, startPoint y: 170, endPoint x: 223, endPoint y: 170, distance: 16.5
click at [222, 170] on div "I have attached our estimate. It would be $732.74 for the repair. Please let us…" at bounding box center [213, 172] width 169 height 13
copy div "$732.74"
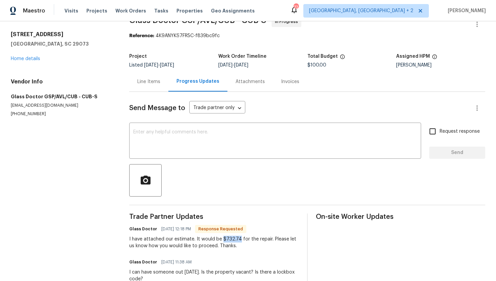
scroll to position [0, 0]
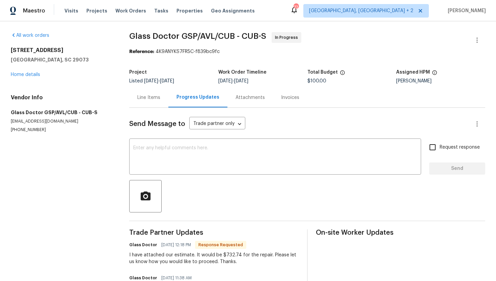
click at [149, 100] on div "Line Items" at bounding box center [148, 97] width 23 height 7
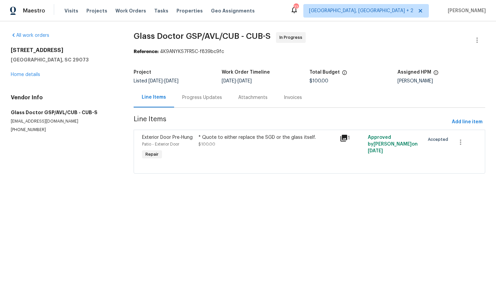
click at [234, 153] on div "* Quote to either replace the SGD or the glass itself. $100.00" at bounding box center [266, 147] width 141 height 31
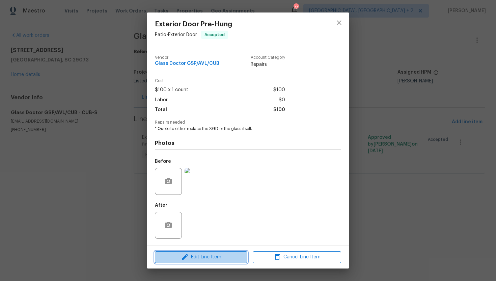
click at [218, 260] on span "Edit Line Item" at bounding box center [201, 257] width 88 height 8
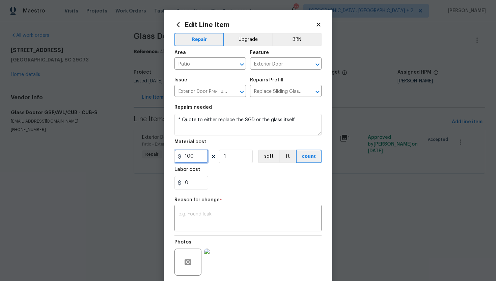
drag, startPoint x: 196, startPoint y: 157, endPoint x: 178, endPoint y: 156, distance: 17.9
click at [178, 156] on div "100" at bounding box center [191, 155] width 34 height 13
paste input "text"
drag, startPoint x: 193, startPoint y: 156, endPoint x: 183, endPoint y: 156, distance: 10.1
click at [183, 156] on input "100" at bounding box center [191, 155] width 34 height 13
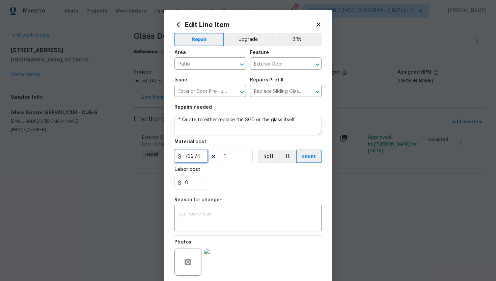
type input "732.74"
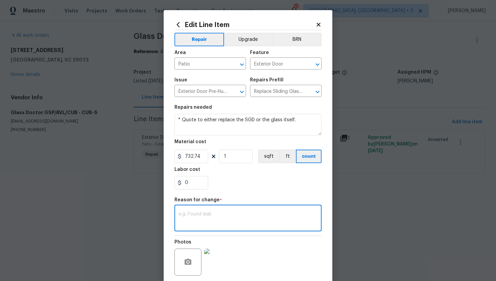
click at [197, 220] on textarea at bounding box center [247, 218] width 139 height 14
click at [262, 215] on textarea "The requested amount has been Updated, as per HPM advise" at bounding box center [247, 218] width 139 height 14
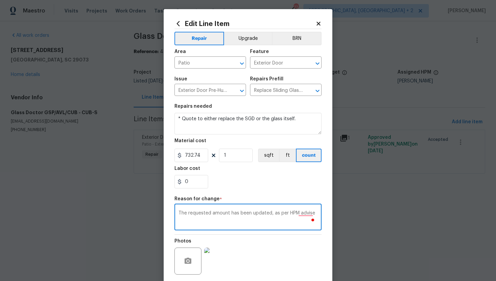
scroll to position [52, 0]
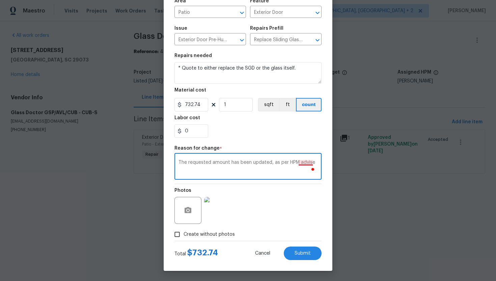
click at [303, 162] on textarea "The requested amount has been updated, as per HPM advise" at bounding box center [247, 167] width 139 height 14
type textarea "The requested amount has been updated, as per HPM advice"
click at [309, 252] on span "Submit" at bounding box center [302, 253] width 16 height 5
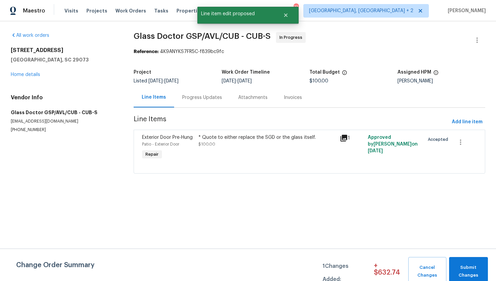
scroll to position [0, 0]
click at [472, 269] on span "Submit Changes" at bounding box center [468, 271] width 32 height 16
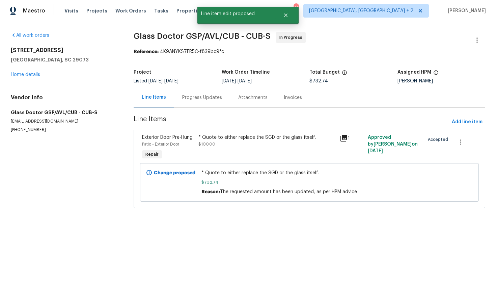
click at [195, 98] on div "Progress Updates" at bounding box center [202, 97] width 40 height 7
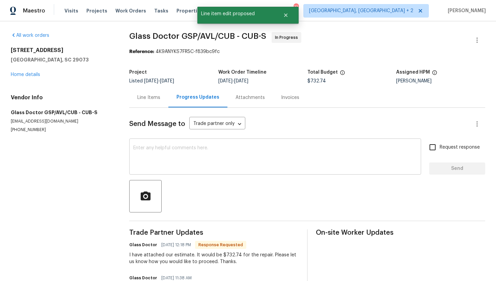
scroll to position [38, 0]
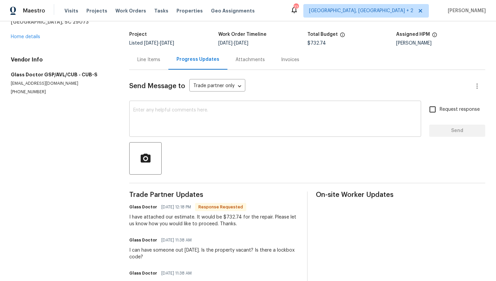
click at [160, 122] on textarea at bounding box center [275, 120] width 284 height 24
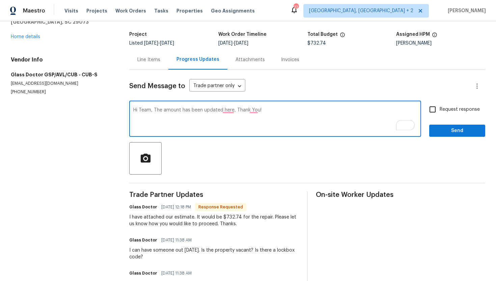
click at [226, 113] on textarea "Hi Team, The amount has been updated here, Thank You!" at bounding box center [275, 120] width 284 height 24
click at [229, 111] on textarea "Hi Team, The amount has been updated here, Thank You!" at bounding box center [275, 120] width 284 height 24
click at [165, 110] on textarea "Hi Team, The amount has been updated here. Thank You!" at bounding box center [275, 120] width 284 height 24
click at [158, 111] on textarea "Hi Team, the amount has been updated here. Thank You!" at bounding box center [275, 120] width 284 height 24
click at [234, 112] on textarea "Hi Team, The amount has been updated here. Thank You!" at bounding box center [275, 120] width 284 height 24
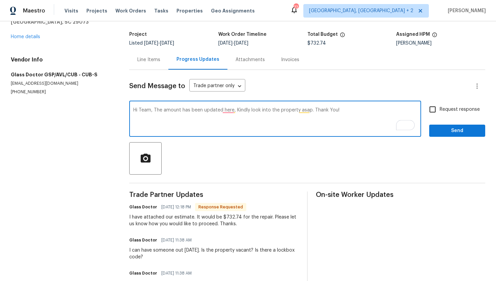
click at [231, 113] on textarea "Hi Team, The amount has been updated here, Kindly look into the property asap. …" at bounding box center [275, 120] width 284 height 24
click at [173, 108] on div "Hi Team, The amount has been updated here. Kindly look into the property asap. …" at bounding box center [275, 119] width 292 height 34
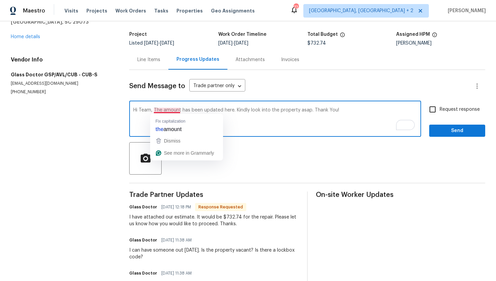
click at [172, 111] on textarea "Hi Team, The amount has been updated here. Kindly look into the property asap. …" at bounding box center [275, 120] width 284 height 24
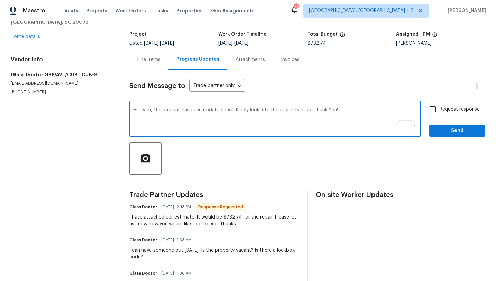
click at [157, 112] on textarea "Hi Team, the amount has been updated here. Kindly look into the property asap. …" at bounding box center [275, 120] width 284 height 24
click at [351, 119] on textarea "Hi Team, The amount has been updated here. Kindly look into the property asap. …" at bounding box center [275, 120] width 284 height 24
click at [167, 105] on div "Hi Team, The amount has been updated here. Kindly look into the property asap. …" at bounding box center [275, 119] width 292 height 34
click at [168, 109] on textarea "Hi Team, The amount has been updated here. Kindly look into the property asap. …" at bounding box center [275, 120] width 284 height 24
type textarea "Hi Team, the amount has been updated here. Kindly look into the property asap. …"
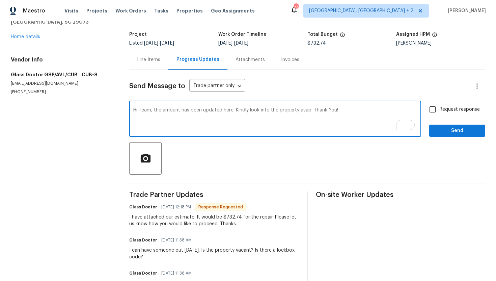
click at [432, 111] on input "Request response" at bounding box center [432, 109] width 14 height 14
checkbox input "true"
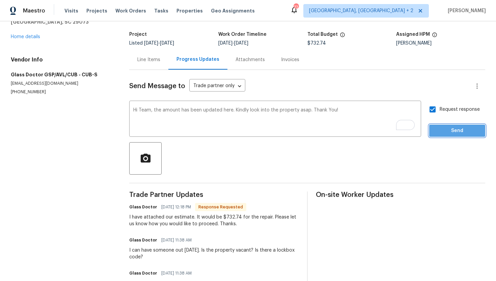
click at [445, 127] on span "Send" at bounding box center [456, 130] width 45 height 8
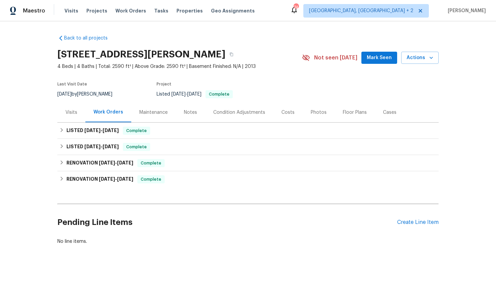
click at [154, 112] on div "Maintenance" at bounding box center [153, 112] width 28 height 7
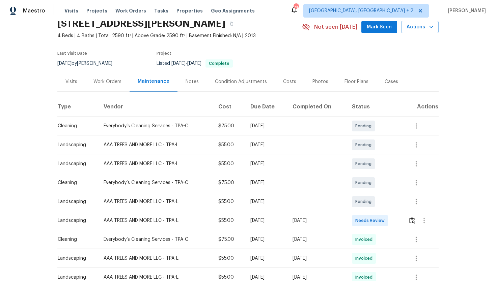
scroll to position [47, 0]
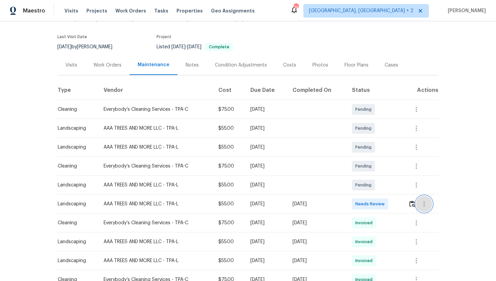
click at [425, 204] on icon "button" at bounding box center [424, 204] width 8 height 8
click at [408, 203] on div at bounding box center [248, 140] width 496 height 281
click at [414, 204] on img "button" at bounding box center [412, 203] width 6 height 6
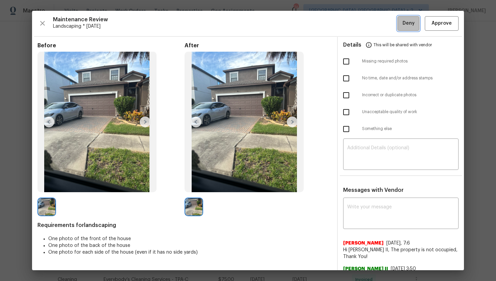
click at [406, 22] on span "Deny" at bounding box center [408, 23] width 12 height 8
